Goal: Task Accomplishment & Management: Manage account settings

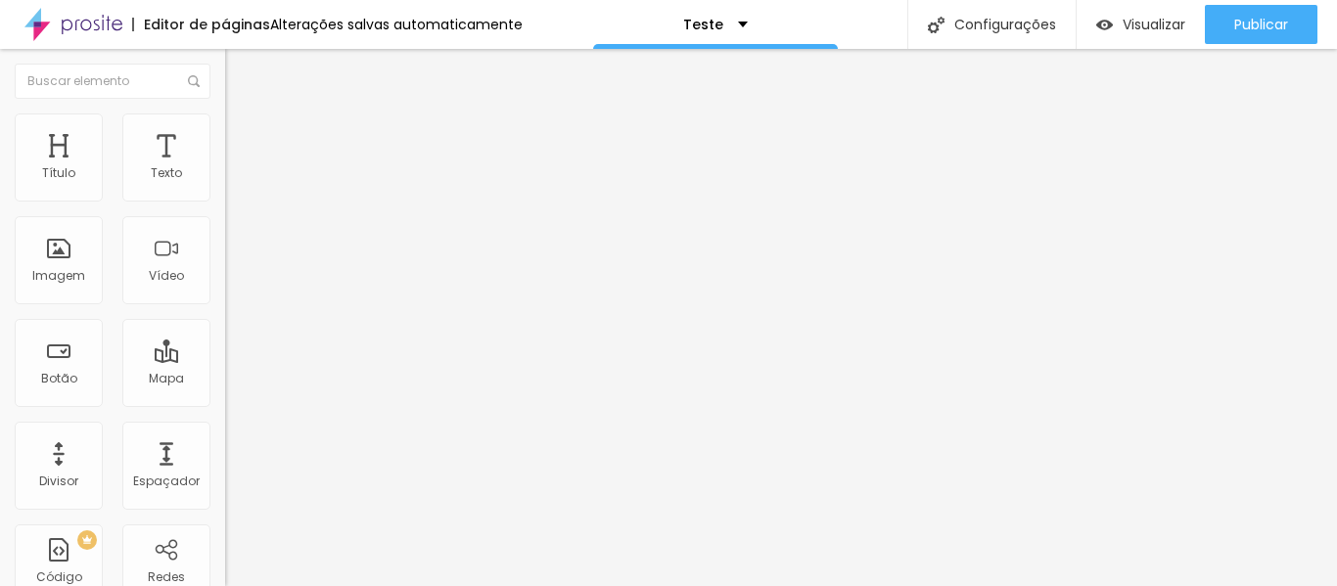
click at [225, 133] on li "Estilo" at bounding box center [337, 123] width 225 height 20
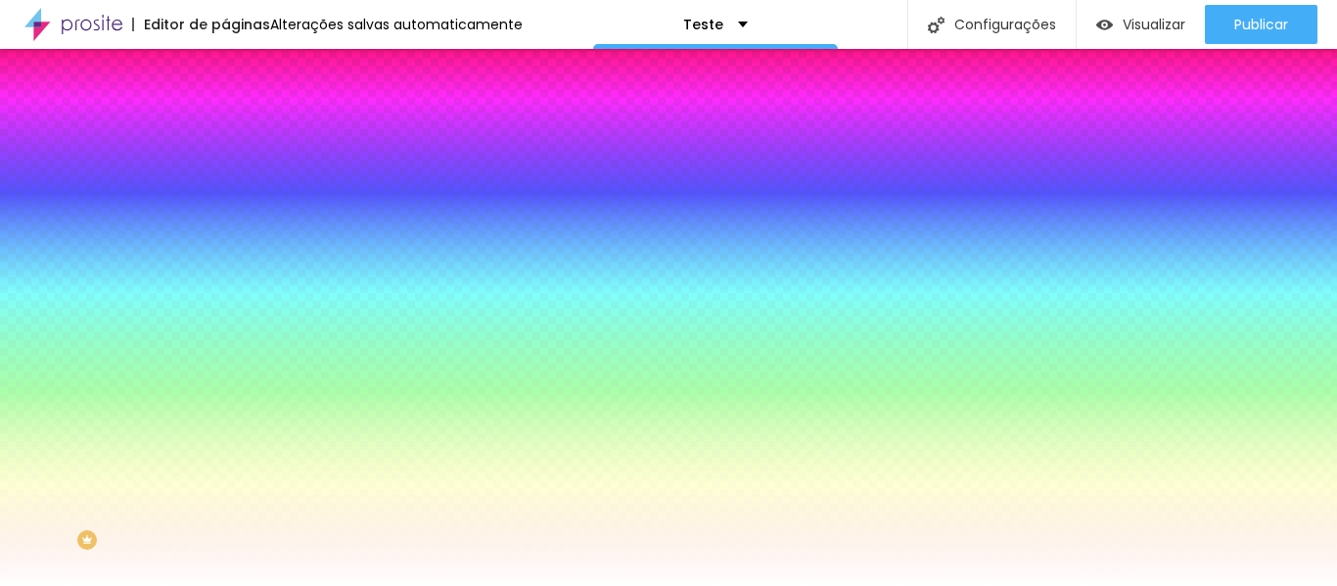
click at [225, 180] on span "Trocar imagem" at bounding box center [278, 171] width 107 height 17
click at [225, 204] on span "Parallax" at bounding box center [249, 195] width 48 height 17
click at [225, 133] on img at bounding box center [234, 142] width 18 height 18
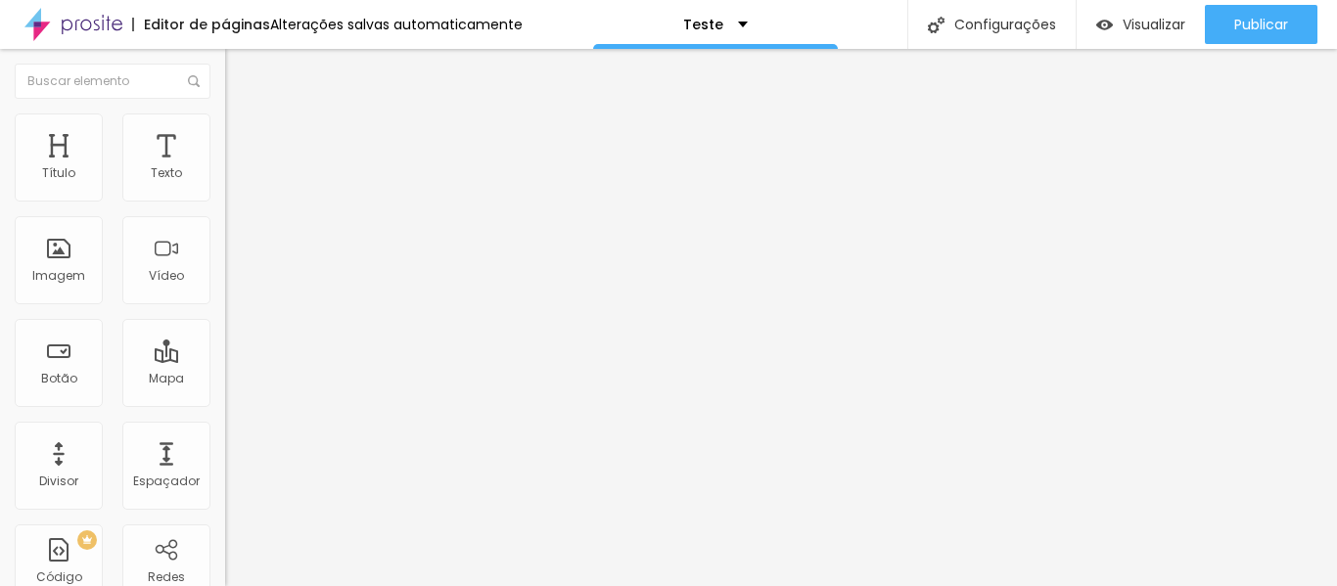
click at [225, 124] on ul "Conteúdo Estilo Avançado" at bounding box center [337, 123] width 225 height 59
click at [225, 125] on img at bounding box center [234, 122] width 18 height 18
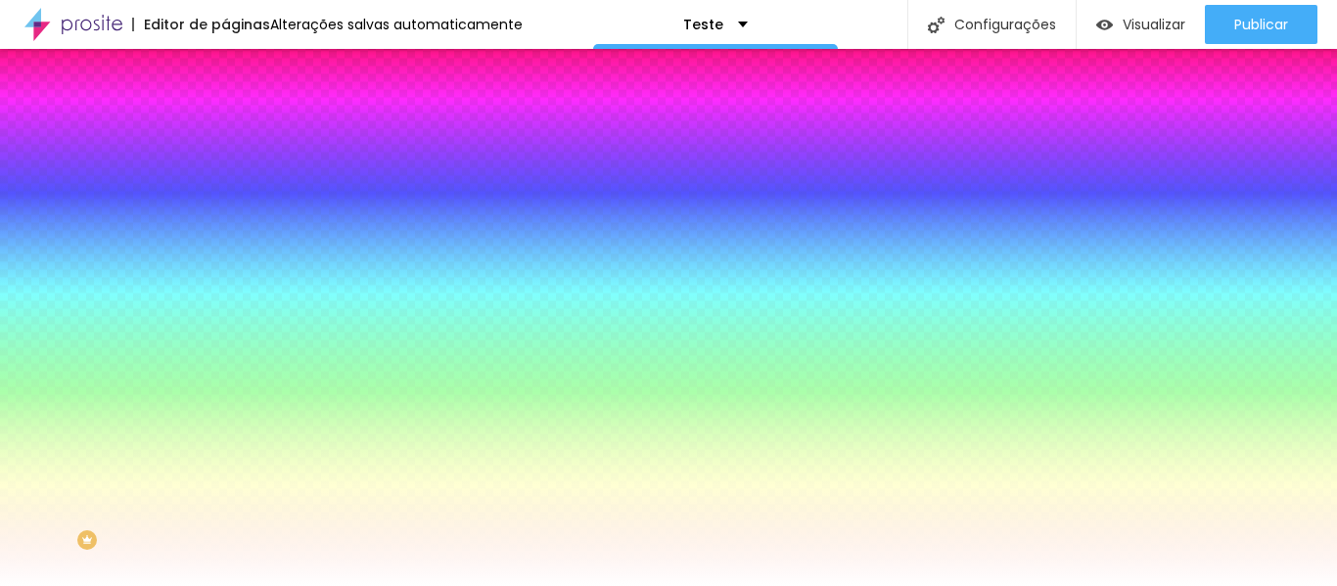
click at [225, 204] on span "Parallax" at bounding box center [249, 195] width 48 height 17
click at [225, 215] on span "Nenhum" at bounding box center [250, 207] width 51 height 17
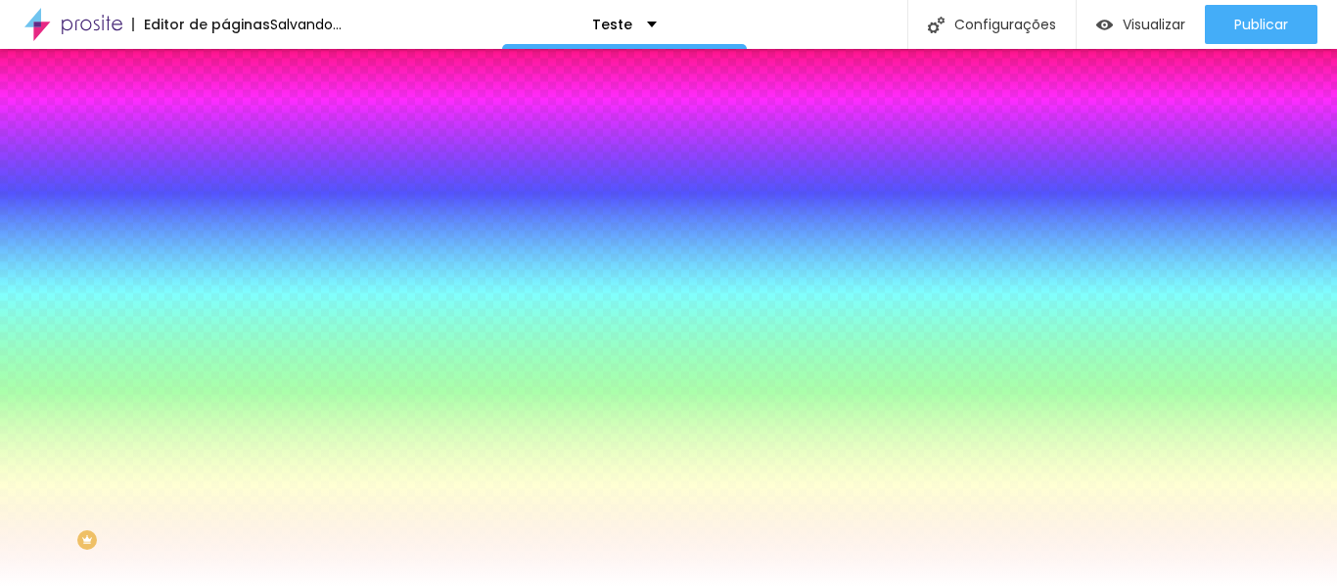
click at [225, 234] on span "Parallax" at bounding box center [249, 225] width 48 height 17
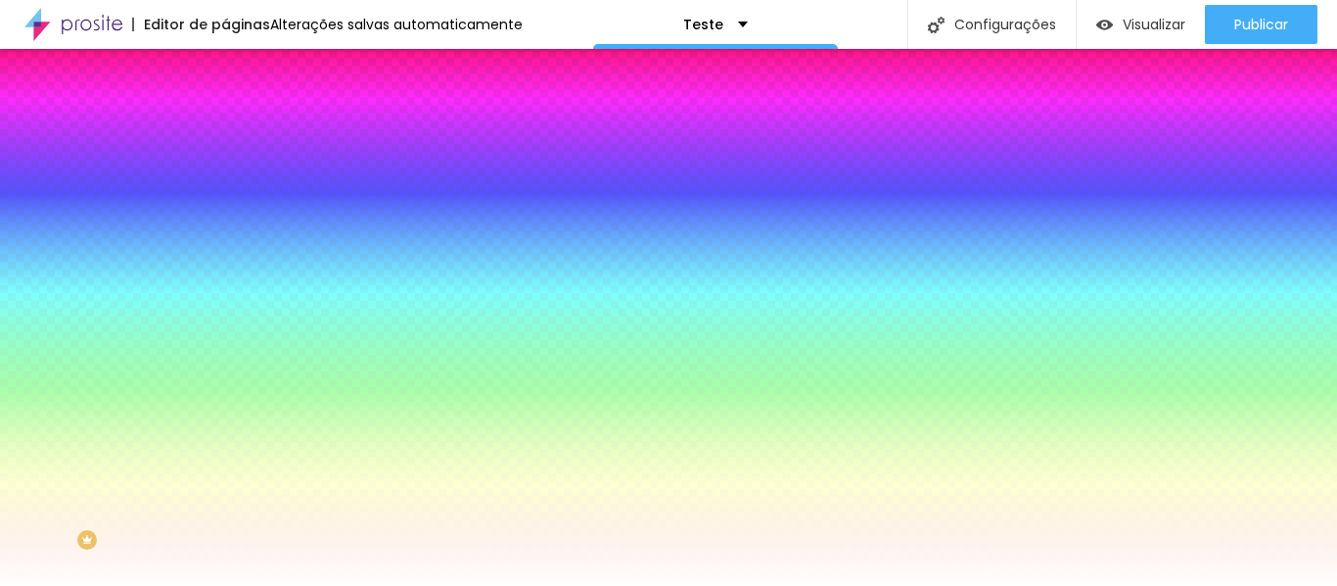
scroll to position [14, 0]
